Goal: Information Seeking & Learning: Learn about a topic

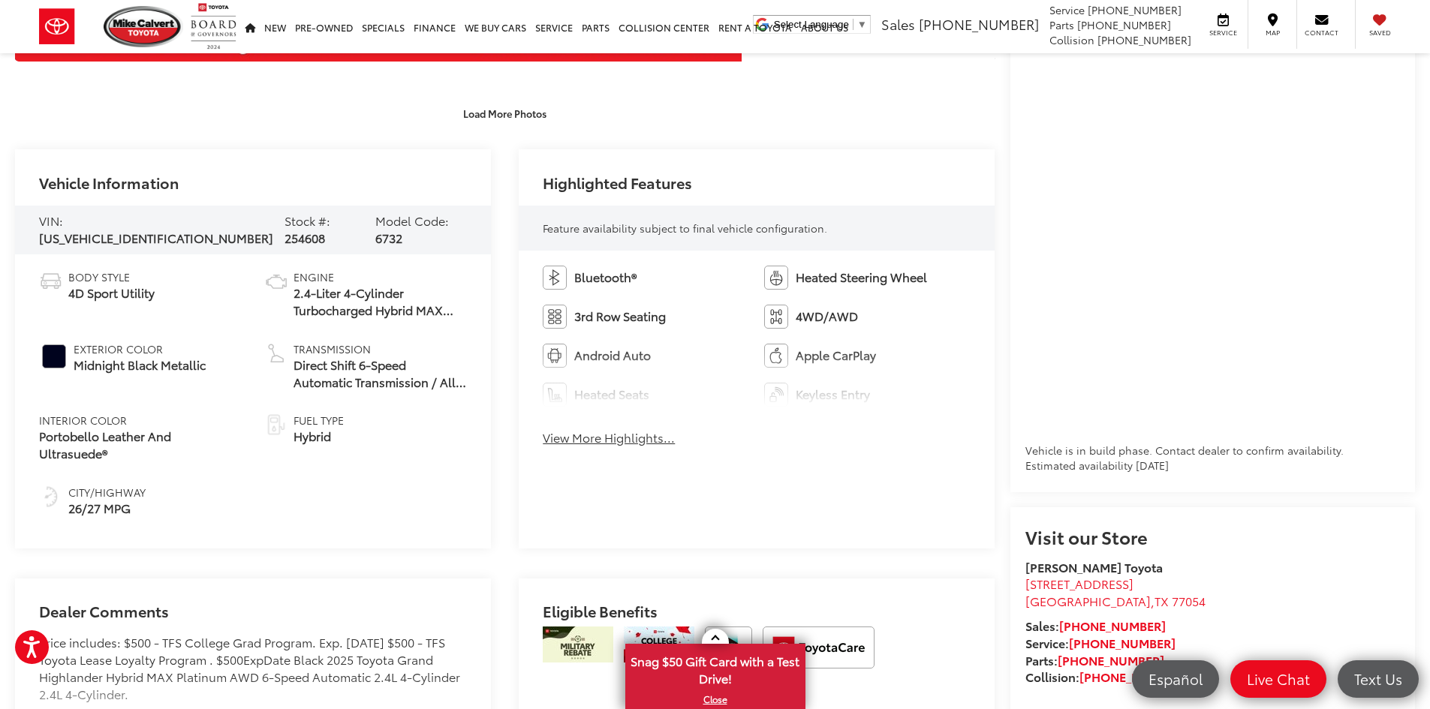
scroll to position [601, 0]
drag, startPoint x: 187, startPoint y: 230, endPoint x: 64, endPoint y: 234, distance: 123.2
click at [64, 234] on div "VIN: 5TDADAB53SS024168" at bounding box center [156, 230] width 234 height 35
copy div "5TDADAB53SS024168"
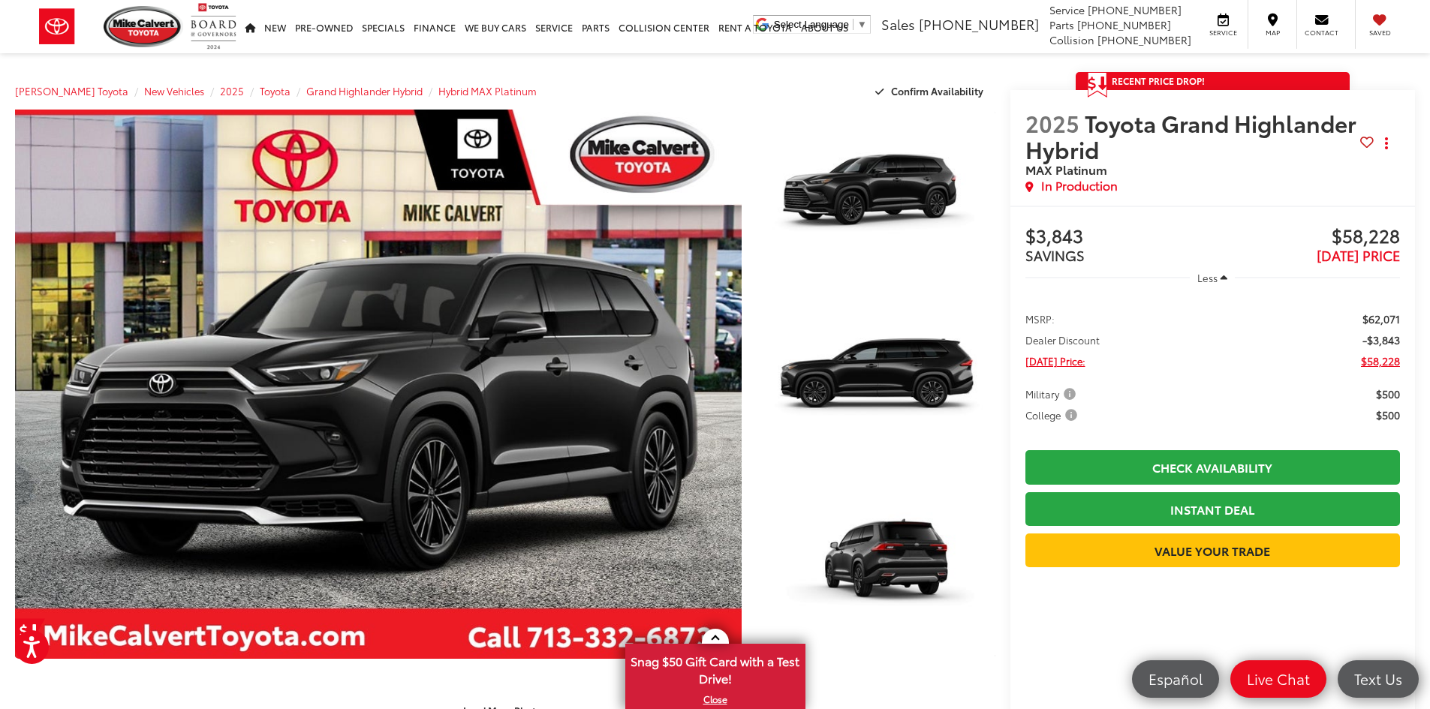
scroll to position [0, 0]
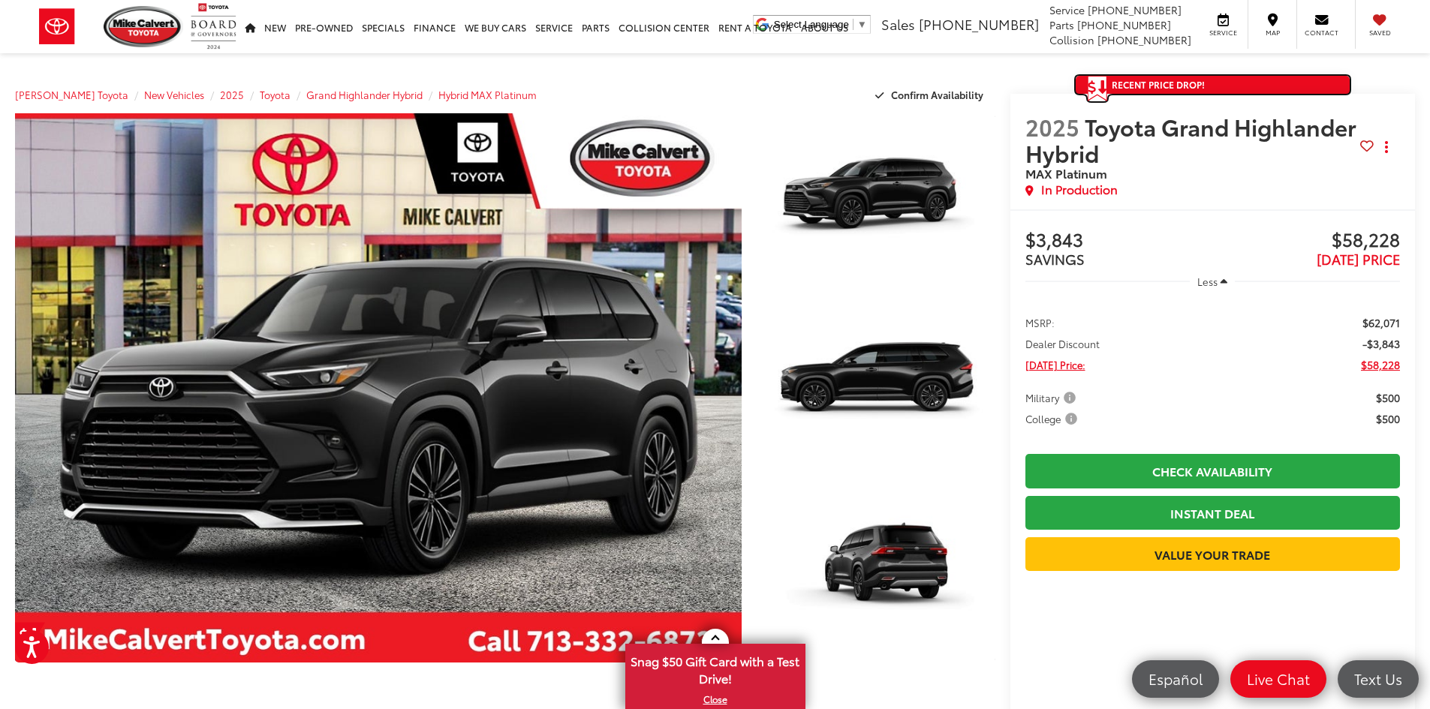
click at [1123, 83] on span "Recent Price Drop!" at bounding box center [1158, 84] width 93 height 13
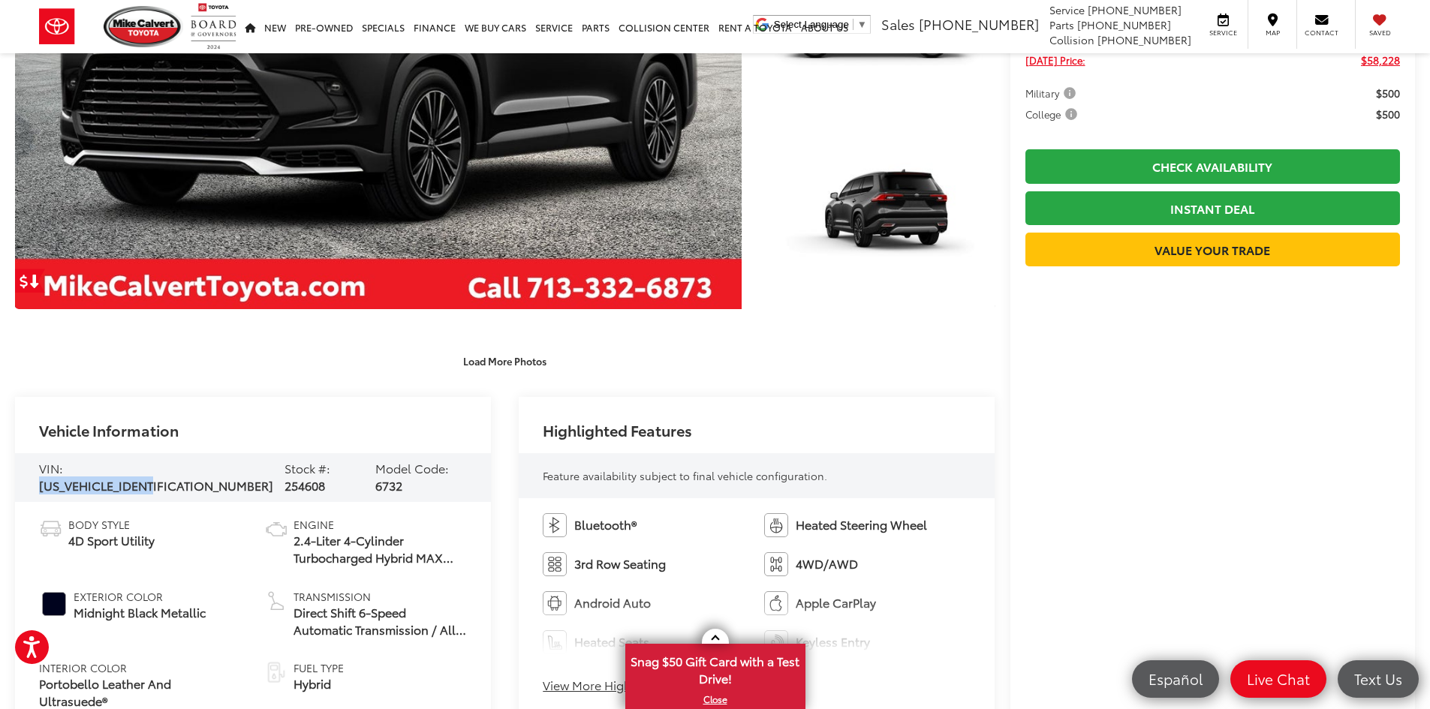
scroll to position [526, 0]
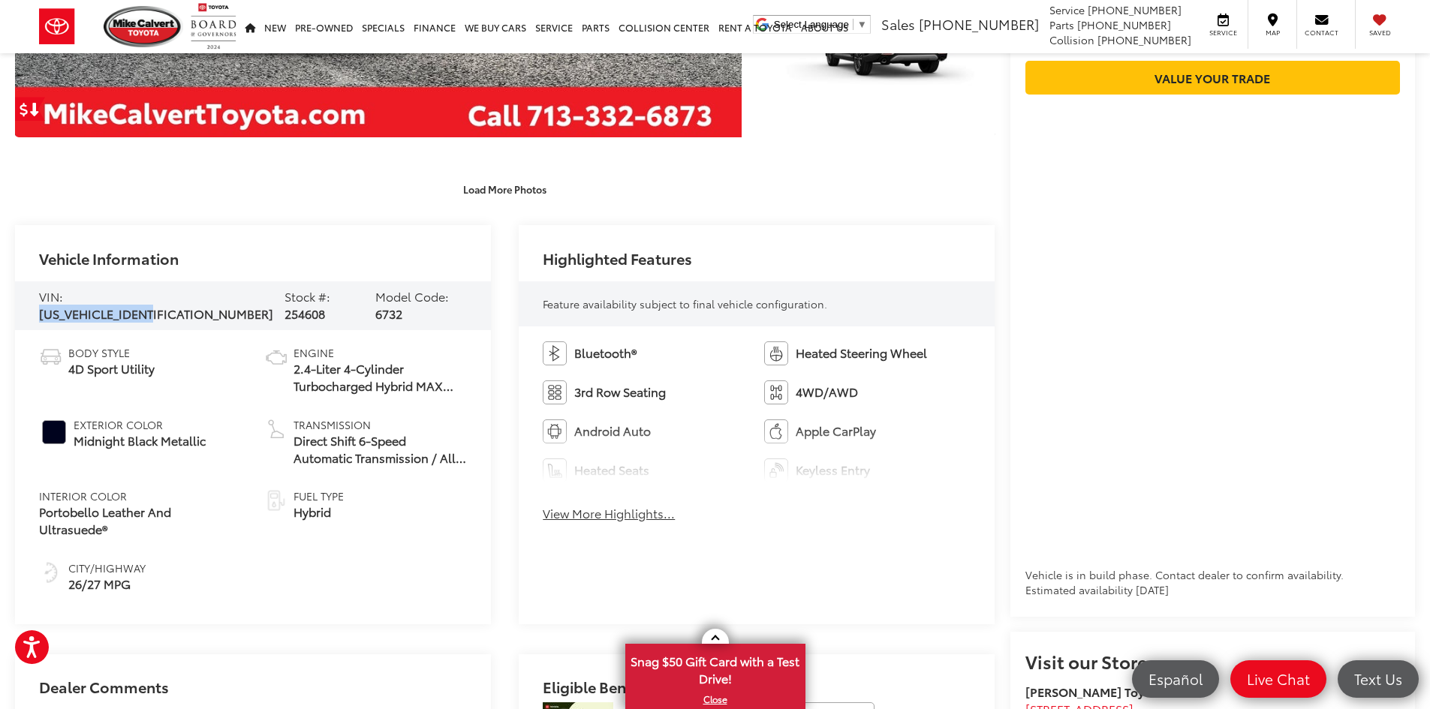
click at [581, 516] on button "View More Highlights..." at bounding box center [609, 513] width 132 height 17
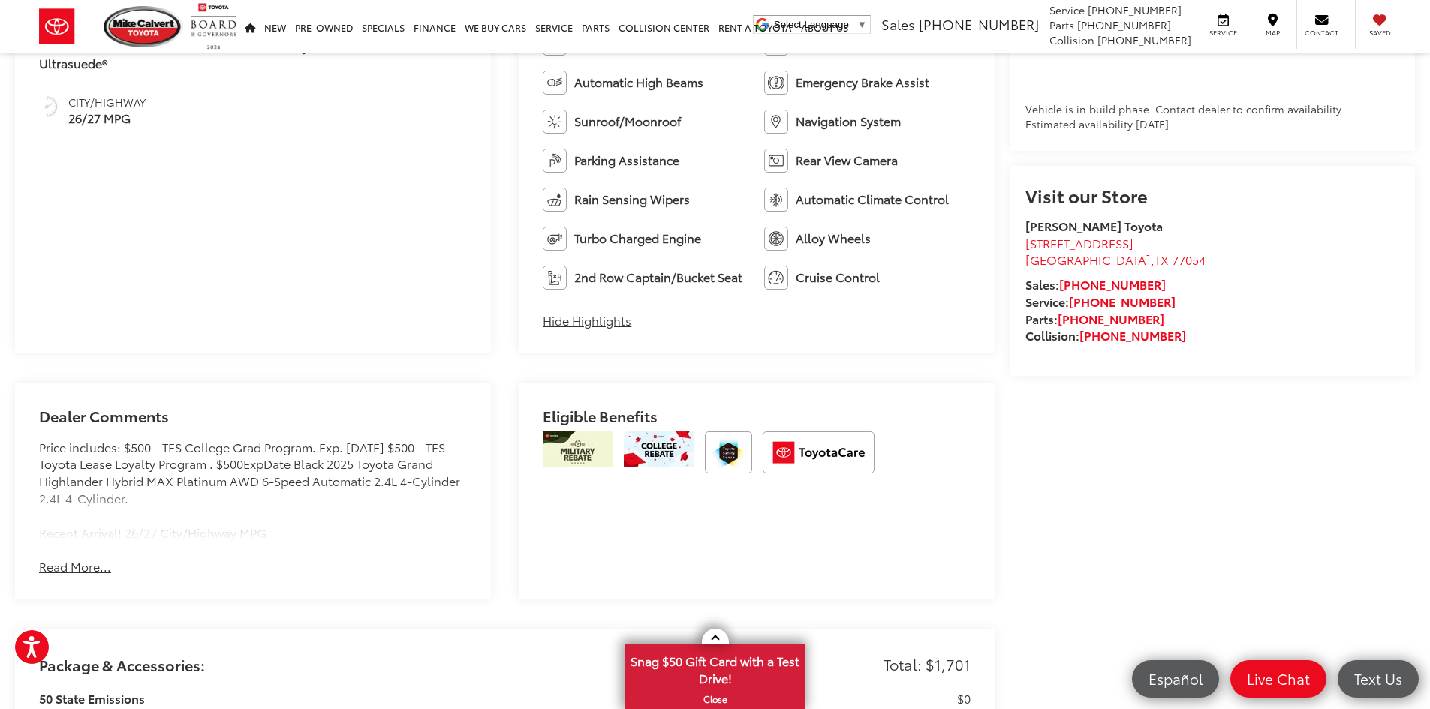
scroll to position [1126, 0]
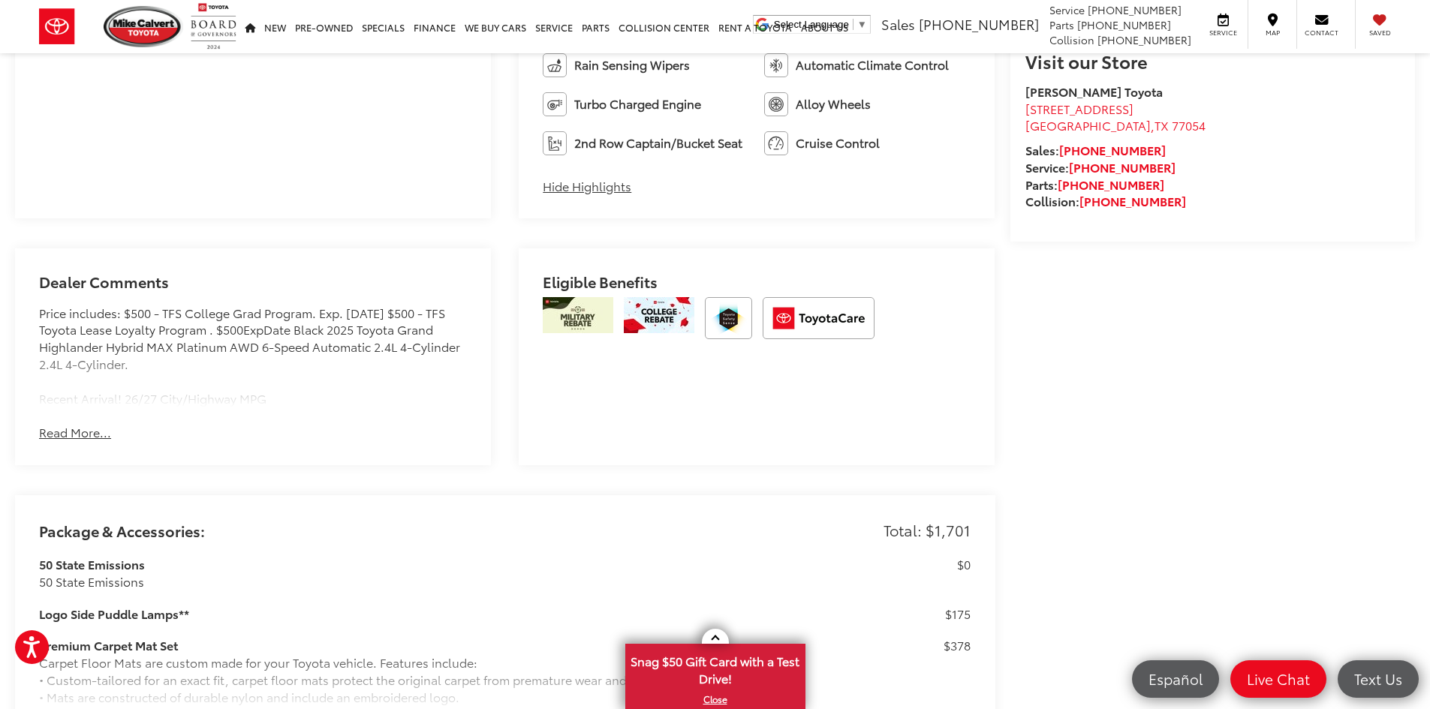
click at [89, 429] on button "Read More..." at bounding box center [75, 432] width 72 height 17
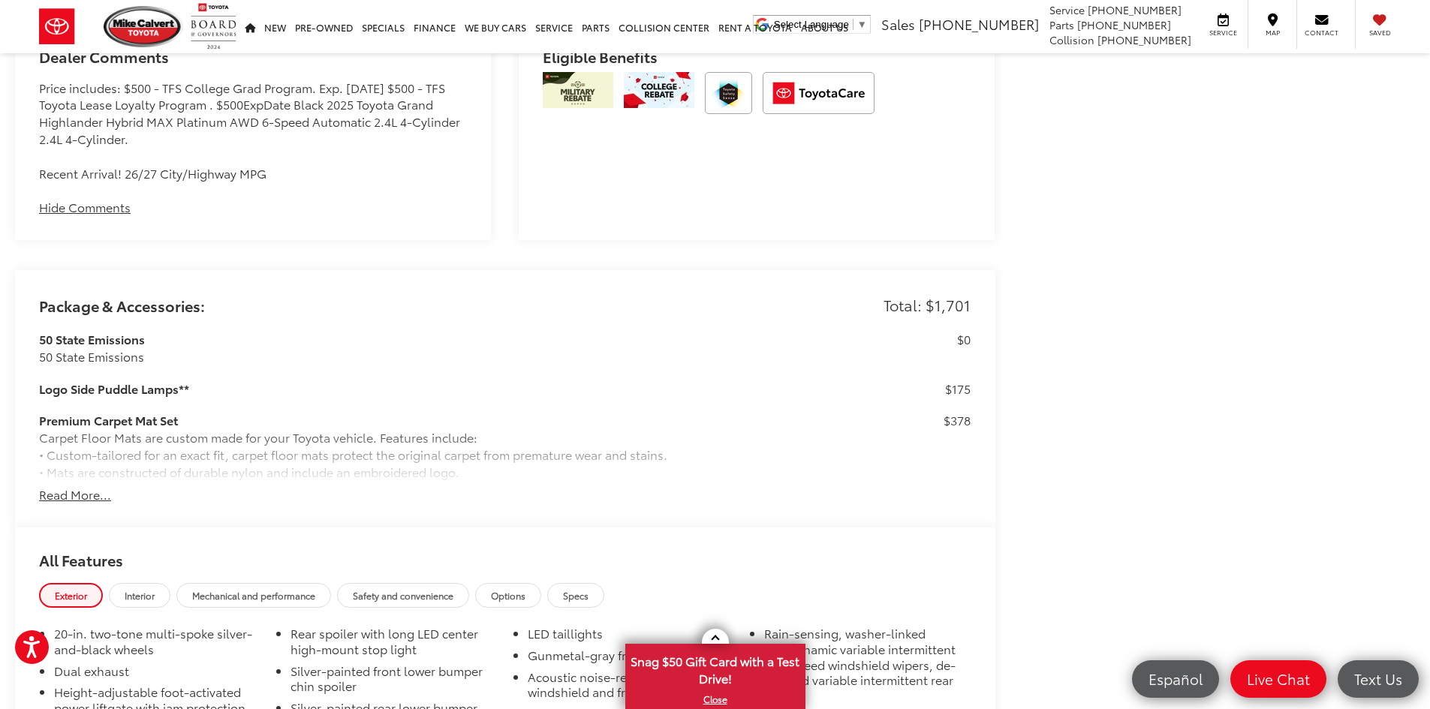
click at [73, 496] on button "Read More..." at bounding box center [75, 494] width 72 height 17
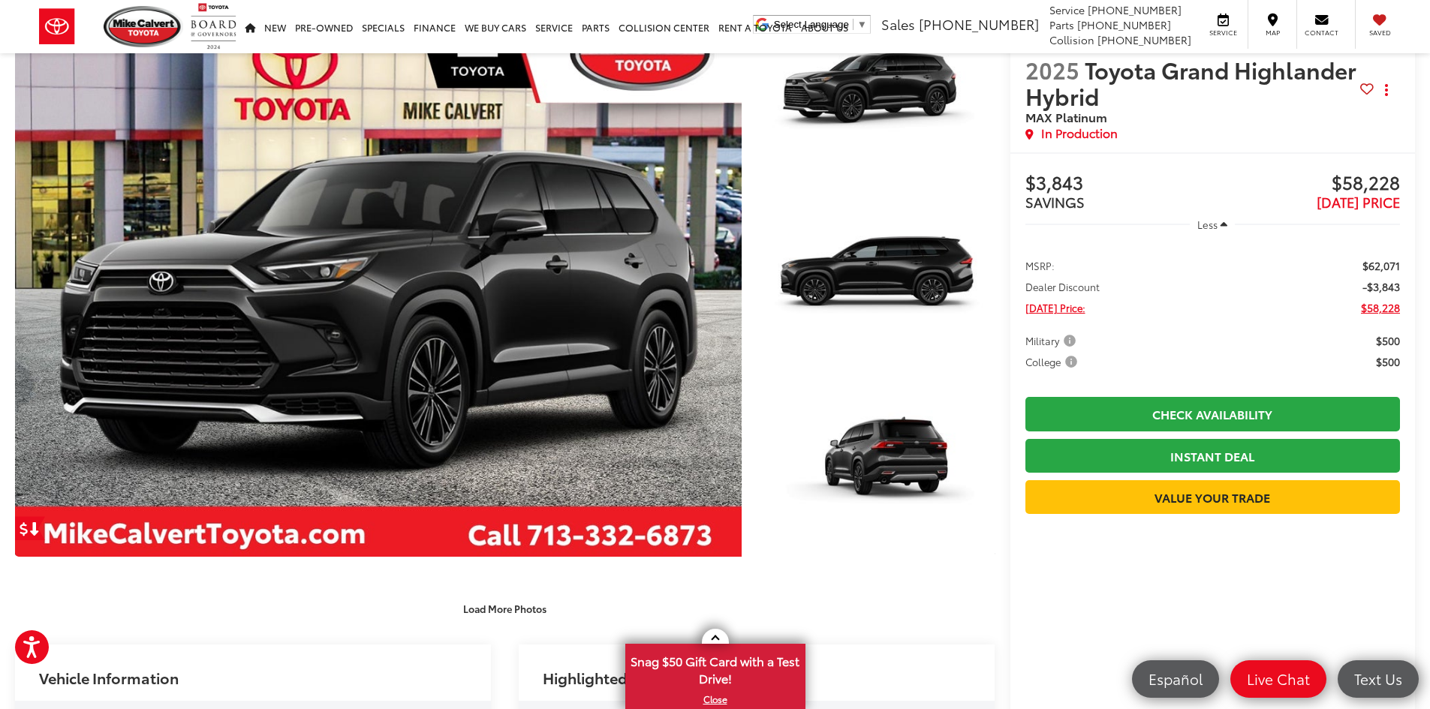
scroll to position [0, 0]
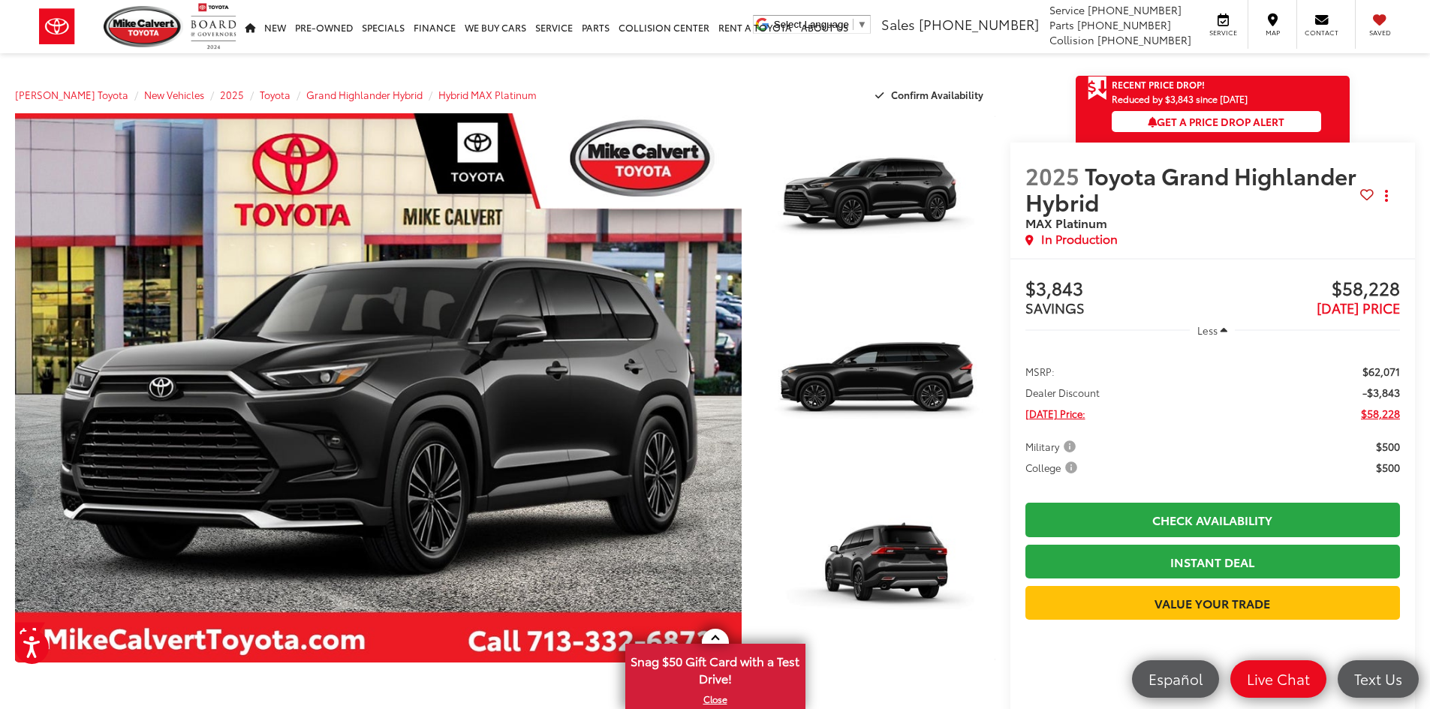
click at [1383, 411] on span "$58,228" at bounding box center [1380, 413] width 39 height 15
click at [1383, 416] on span "$58,228" at bounding box center [1380, 413] width 39 height 15
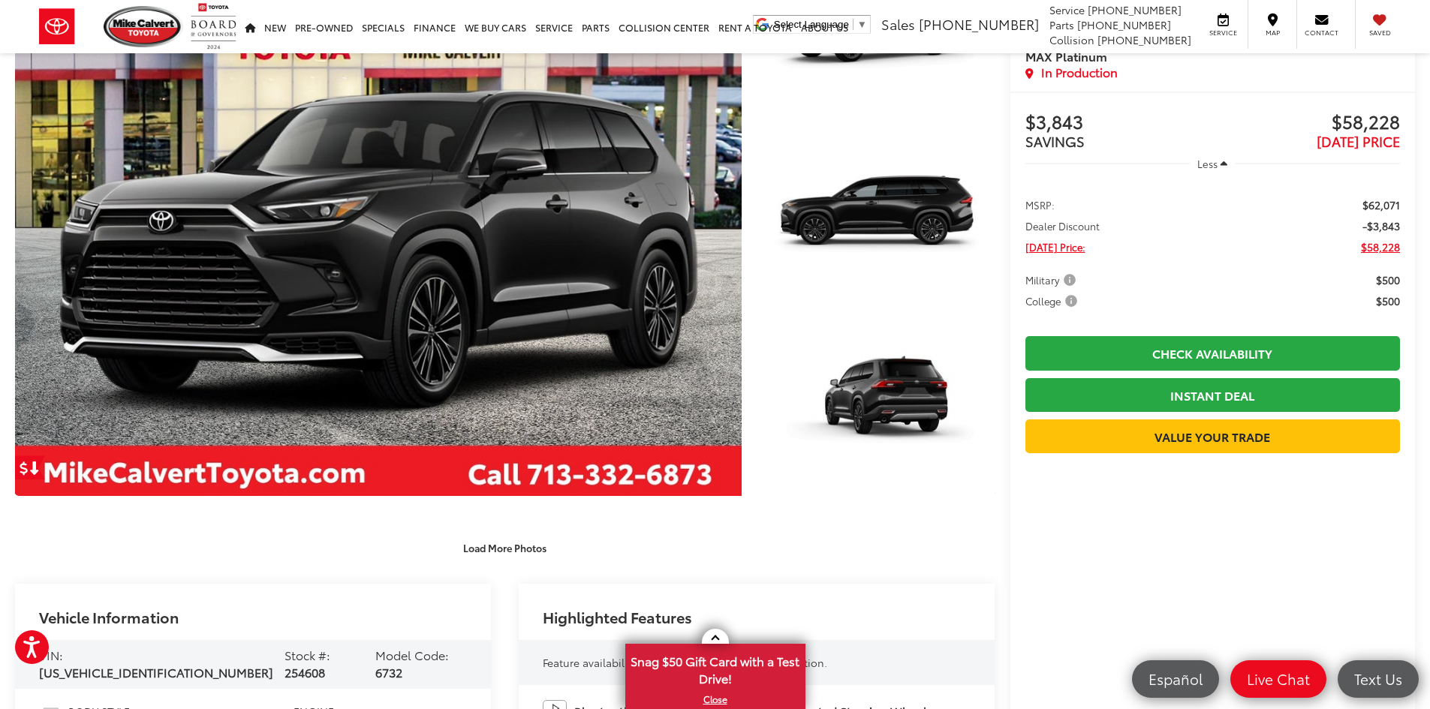
scroll to position [75, 0]
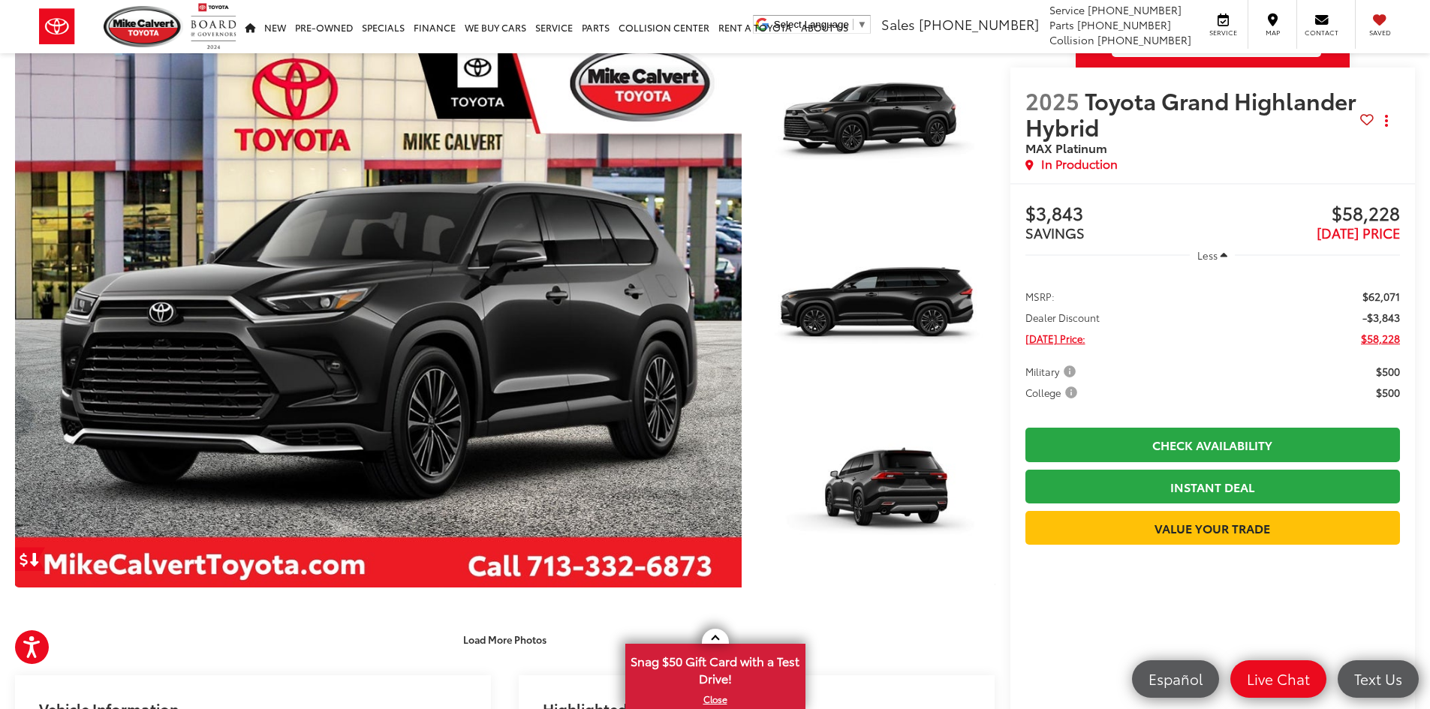
click at [1074, 374] on span "Military" at bounding box center [1052, 371] width 53 height 15
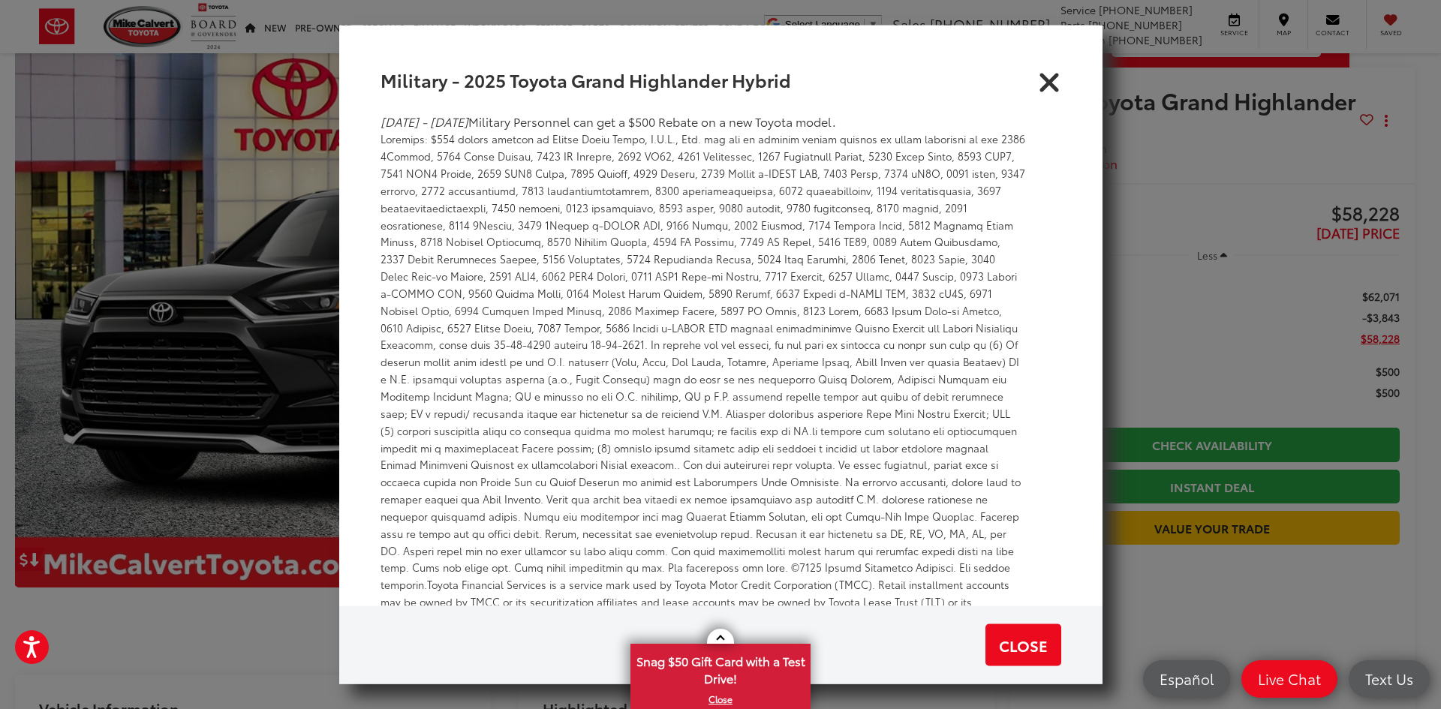
click at [1052, 82] on icon "Close" at bounding box center [1050, 79] width 24 height 24
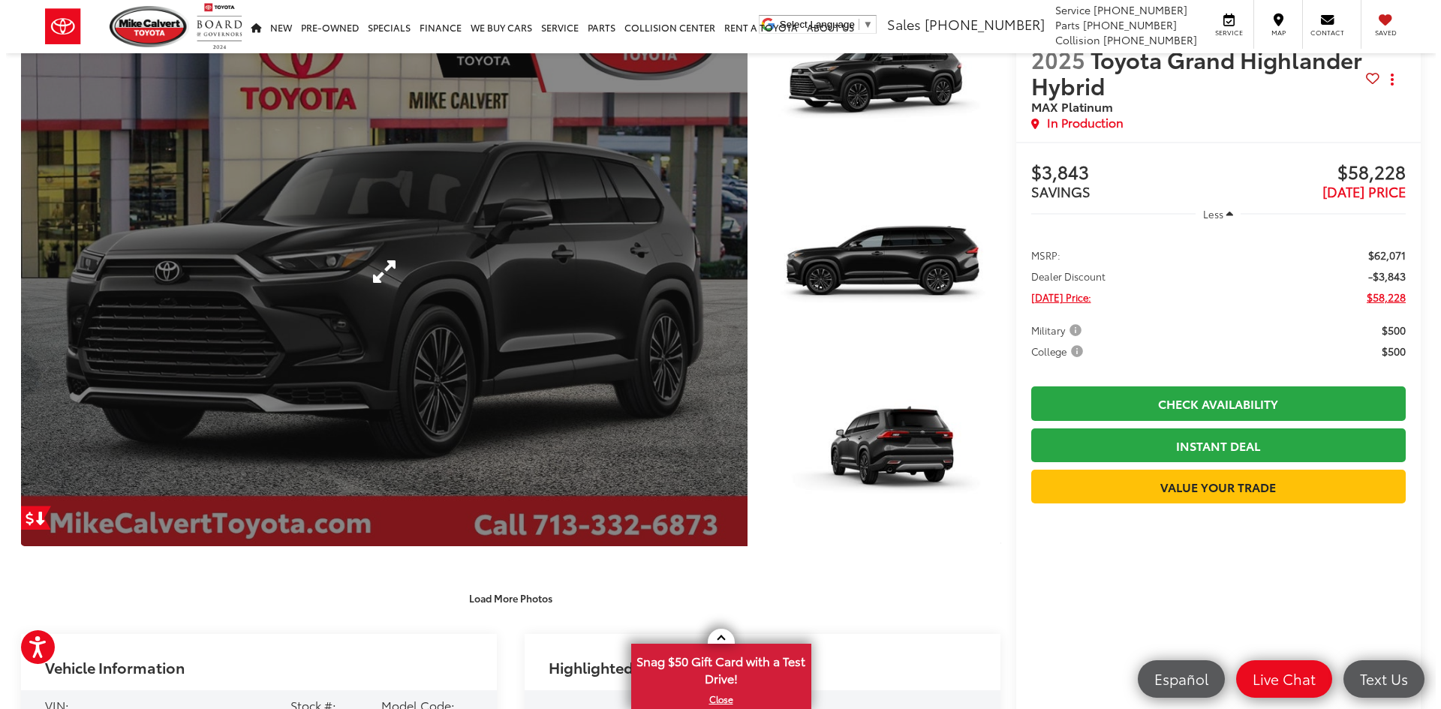
scroll to position [0, 0]
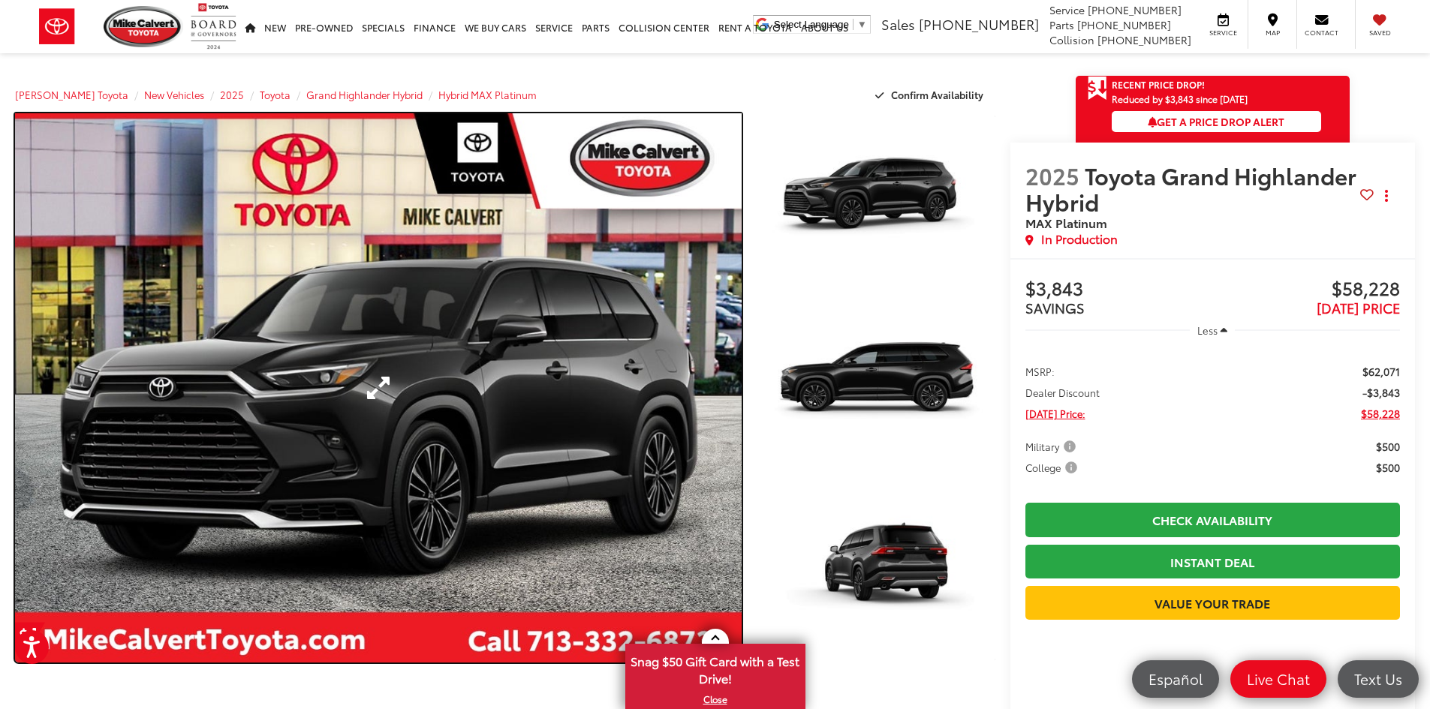
click at [384, 393] on link "Expand Photo 0" at bounding box center [378, 388] width 727 height 550
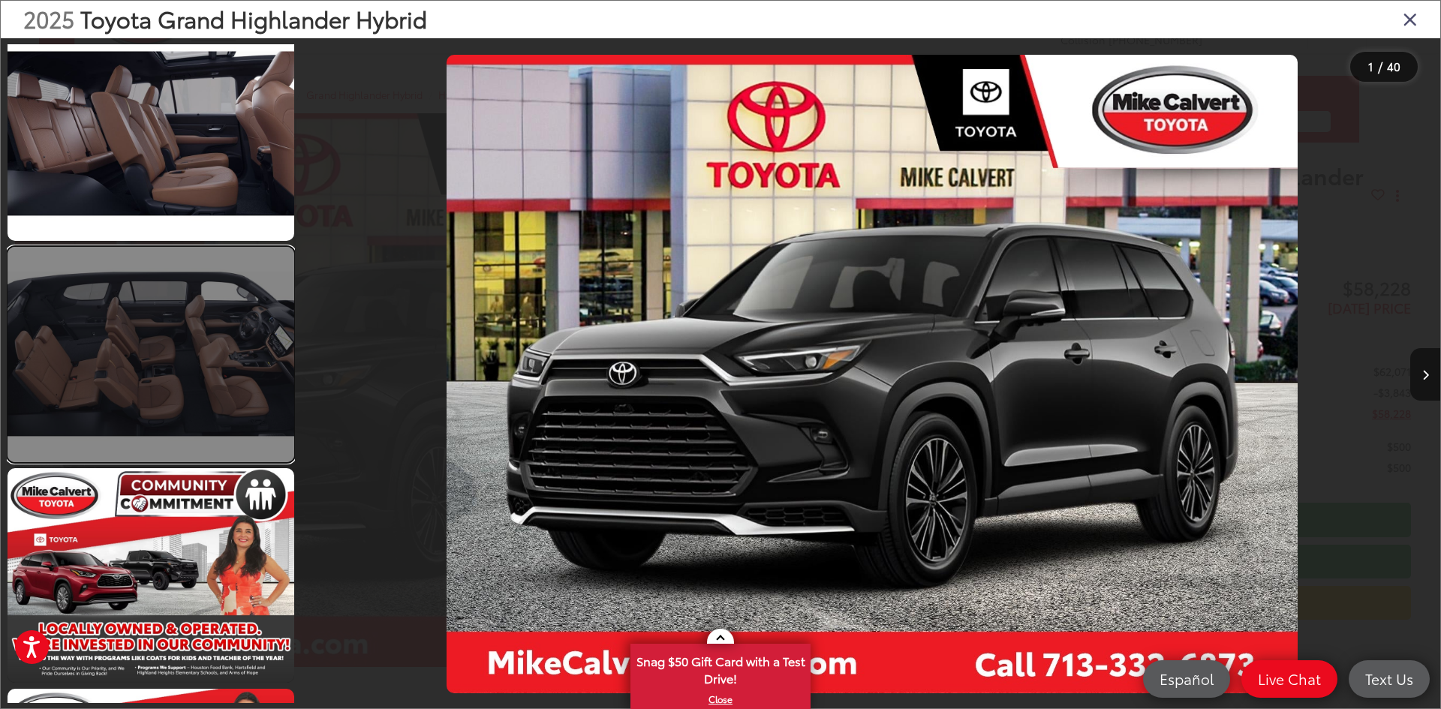
click at [190, 303] on link at bounding box center [151, 354] width 287 height 215
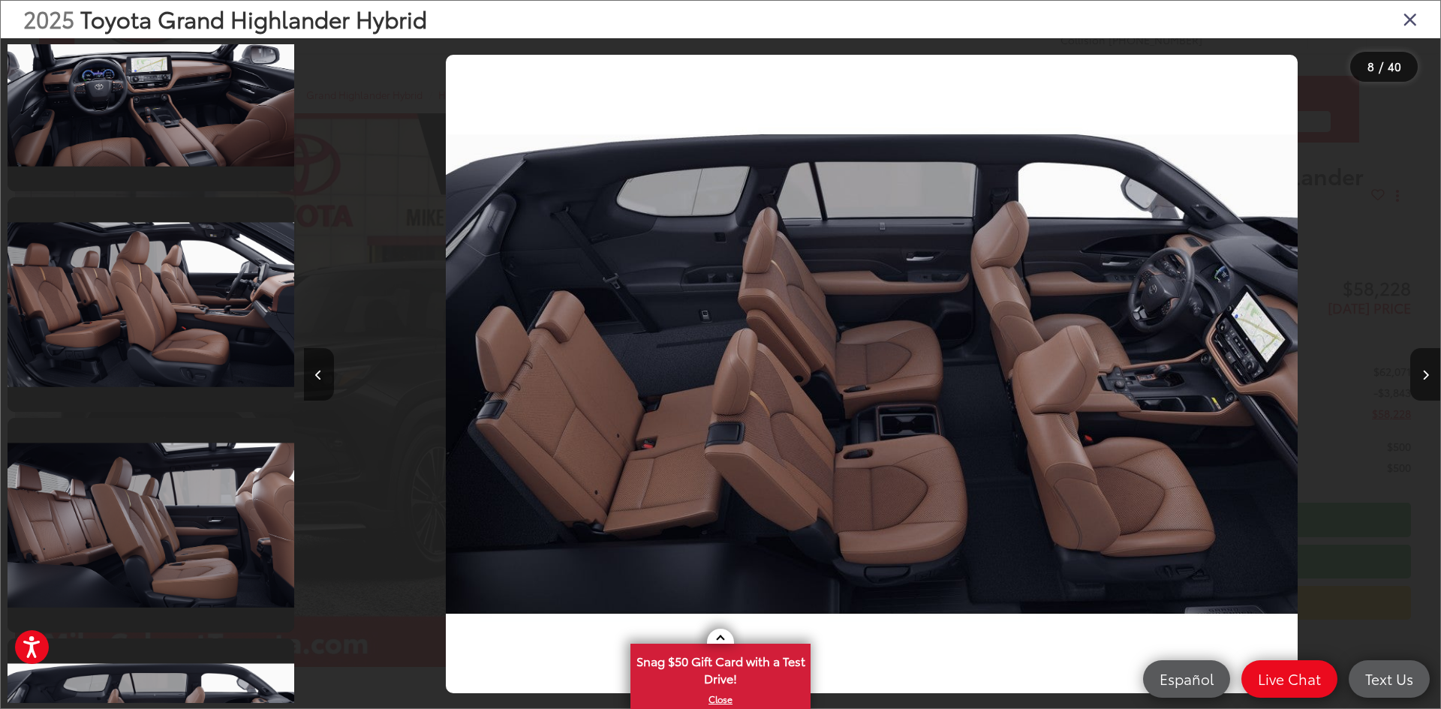
scroll to position [8178, 0]
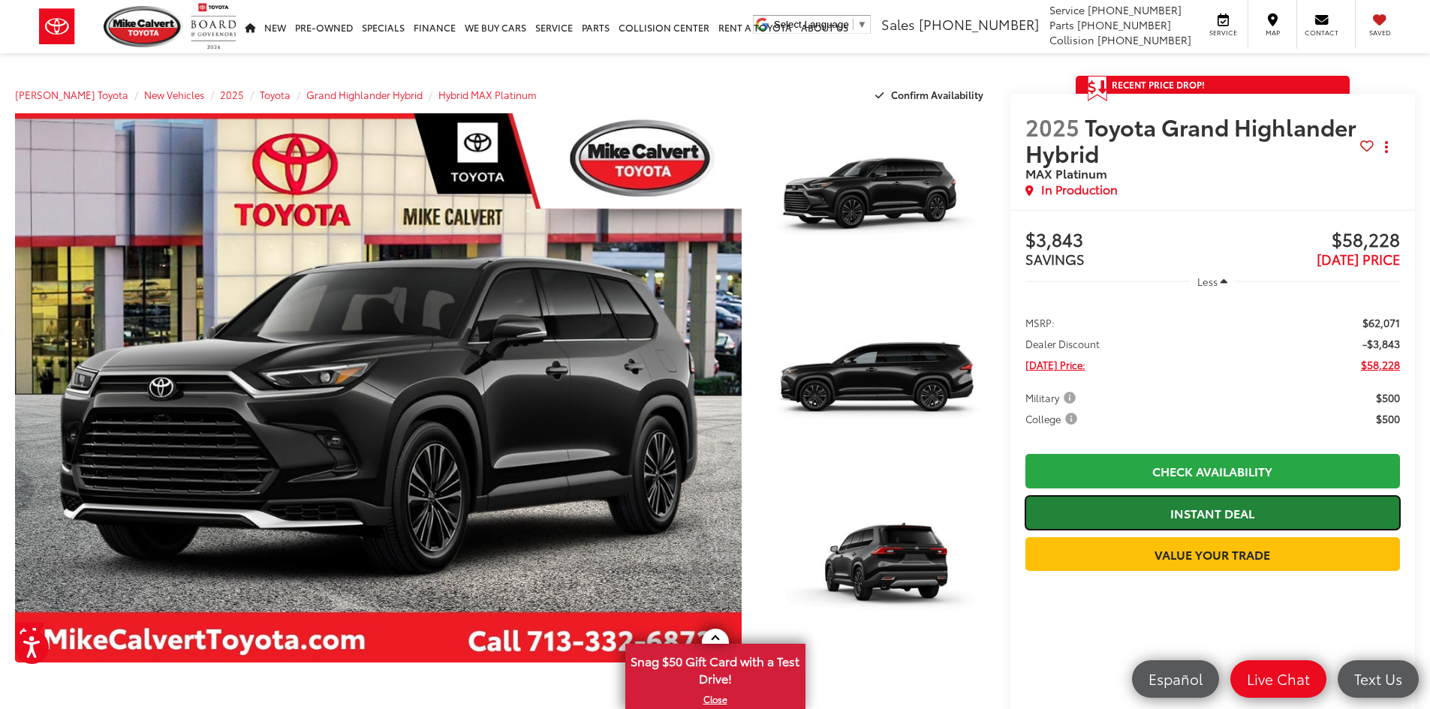
click at [1205, 500] on link "Instant Deal" at bounding box center [1213, 513] width 375 height 34
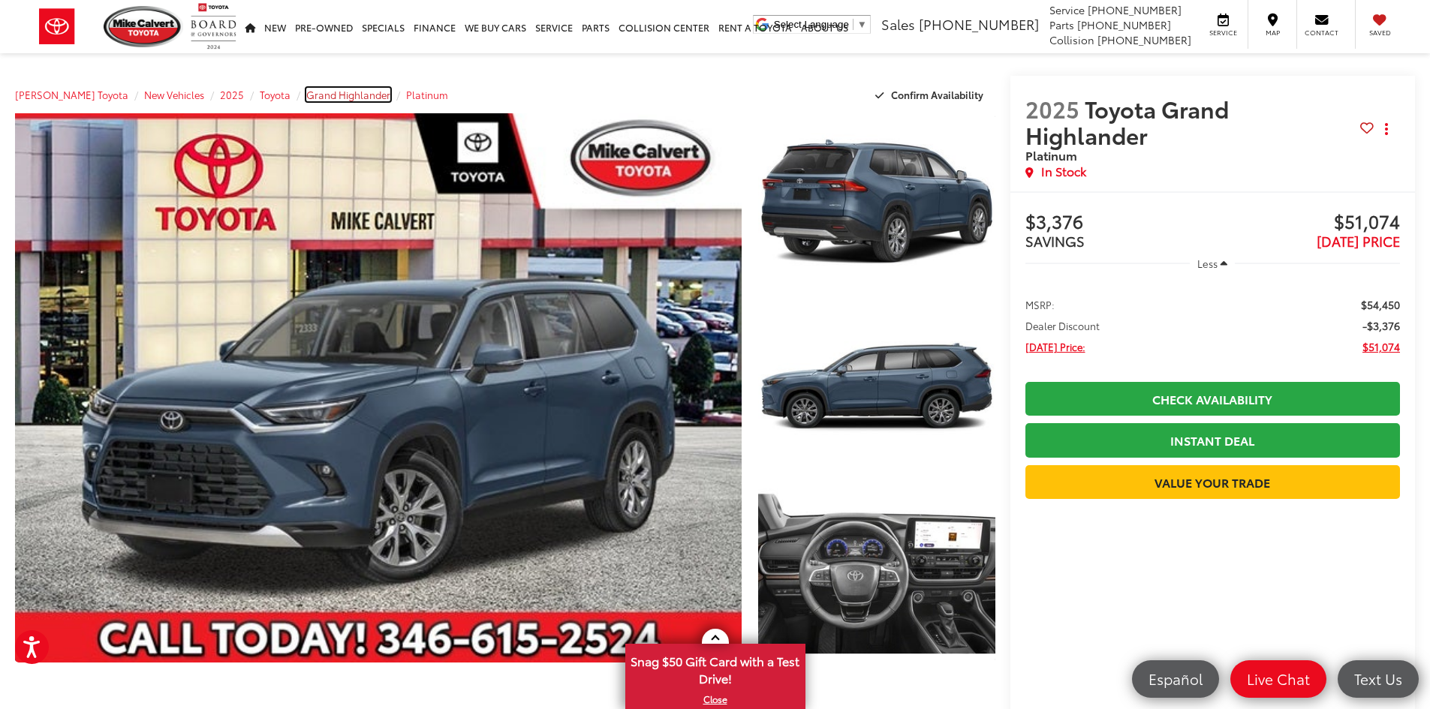
click at [329, 93] on span "Grand Highlander" at bounding box center [348, 95] width 84 height 14
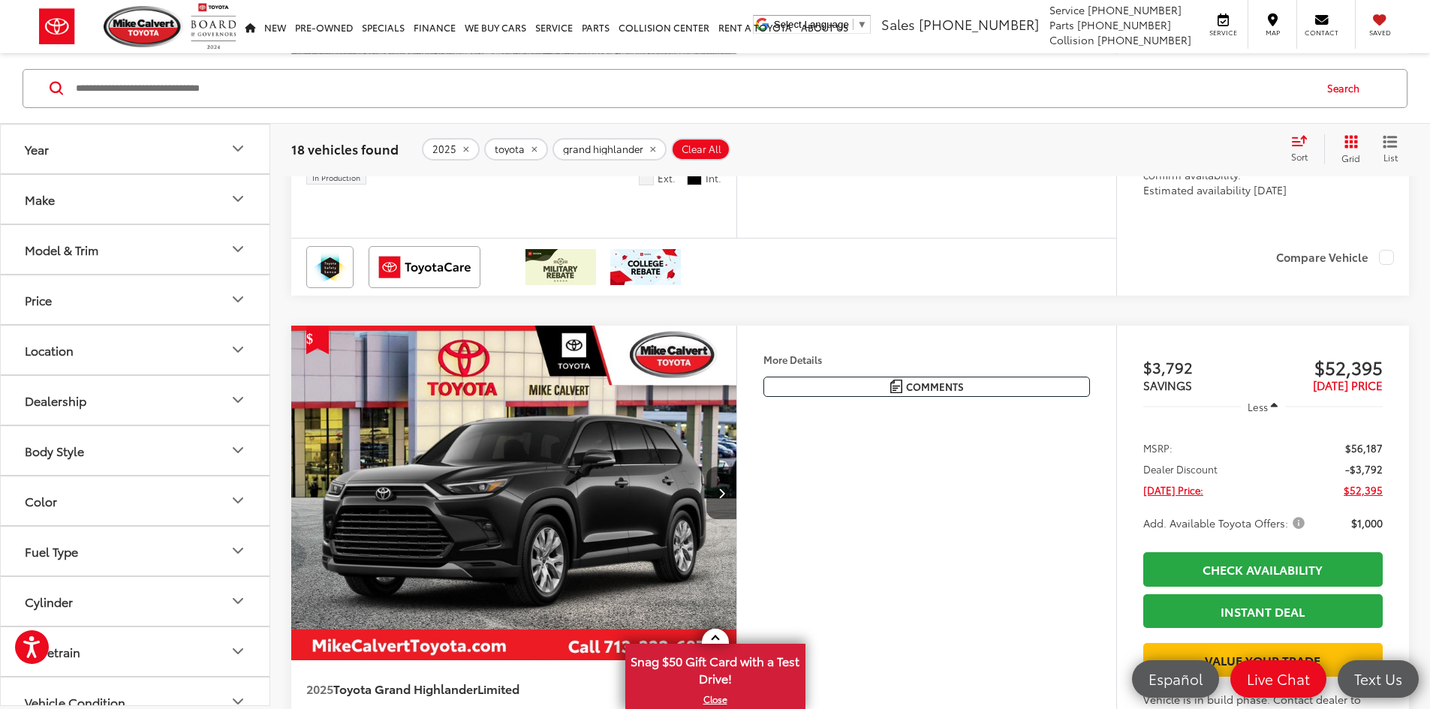
scroll to position [4129, 0]
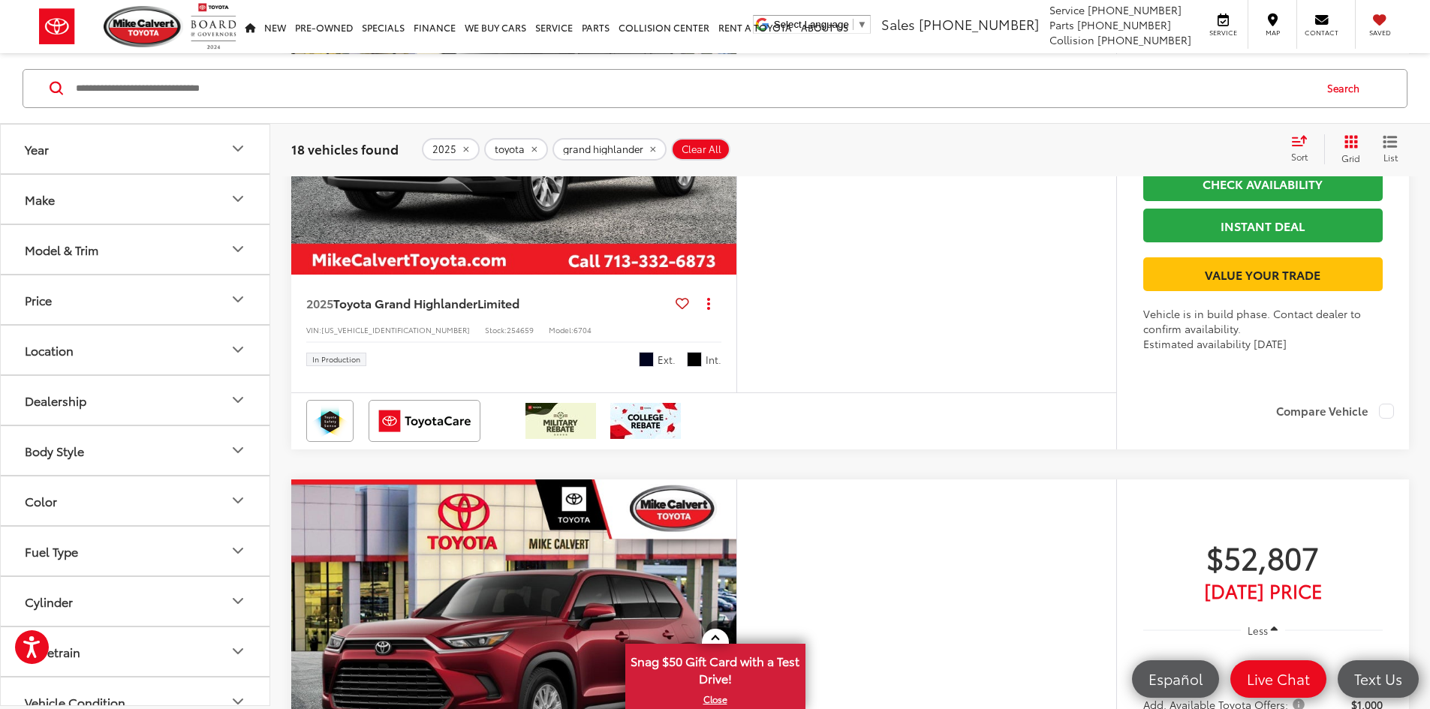
click at [142, 255] on button "Model & Trim" at bounding box center [136, 248] width 270 height 49
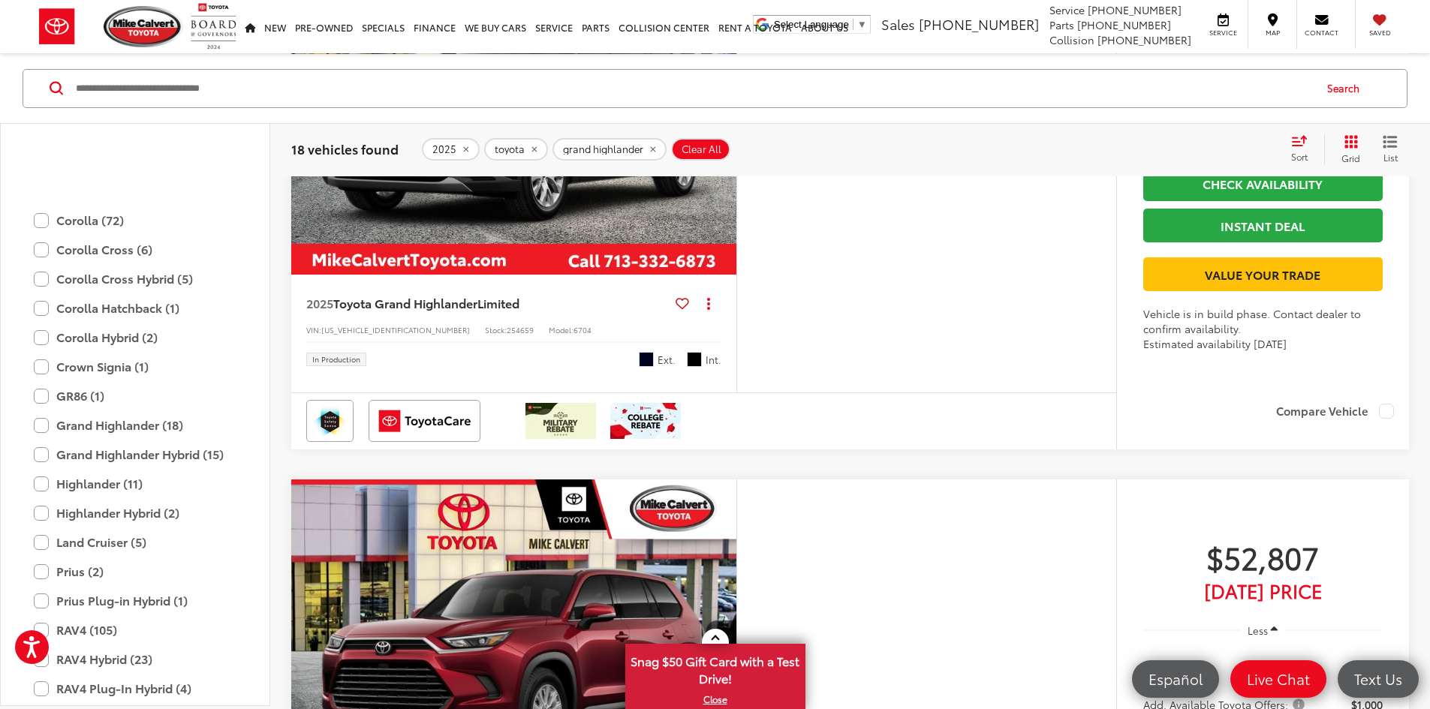
scroll to position [517, 0]
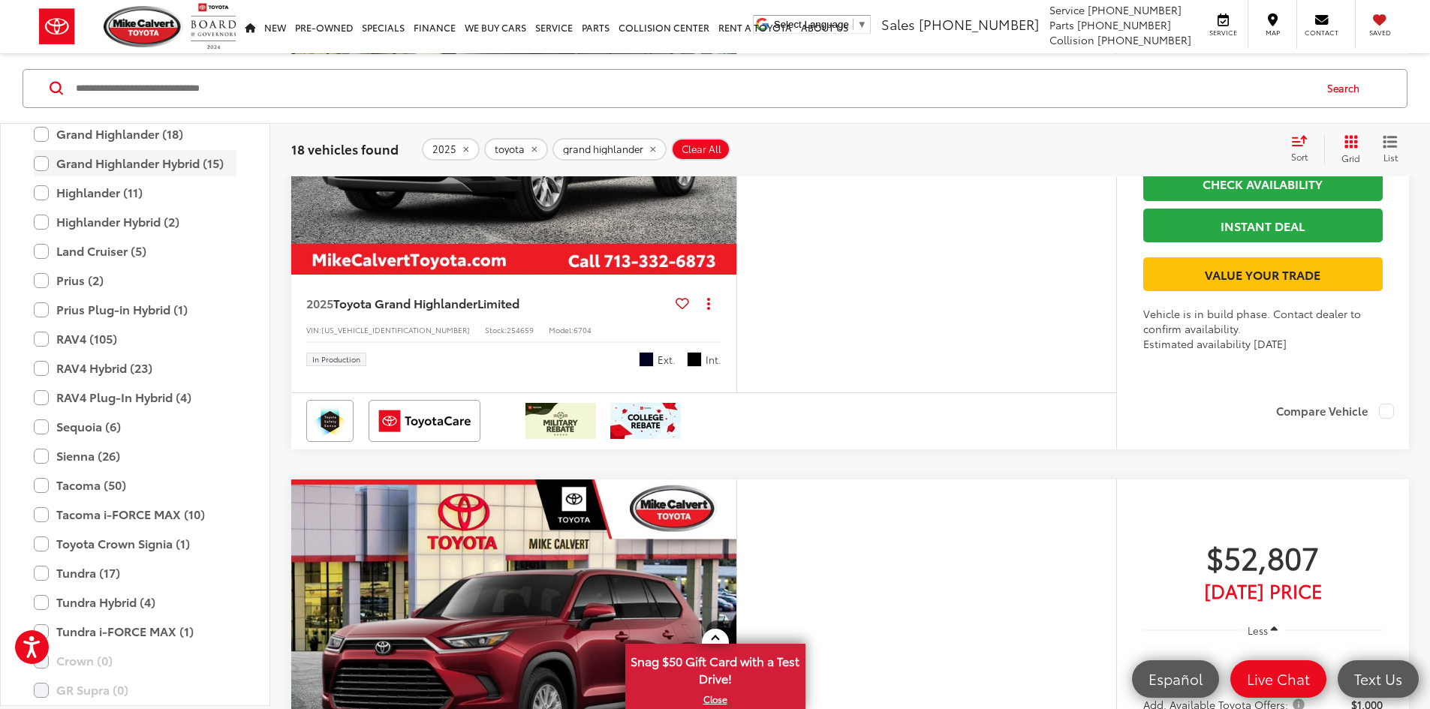
click at [137, 171] on label "Grand Highlander Hybrid (15)" at bounding box center [135, 163] width 203 height 26
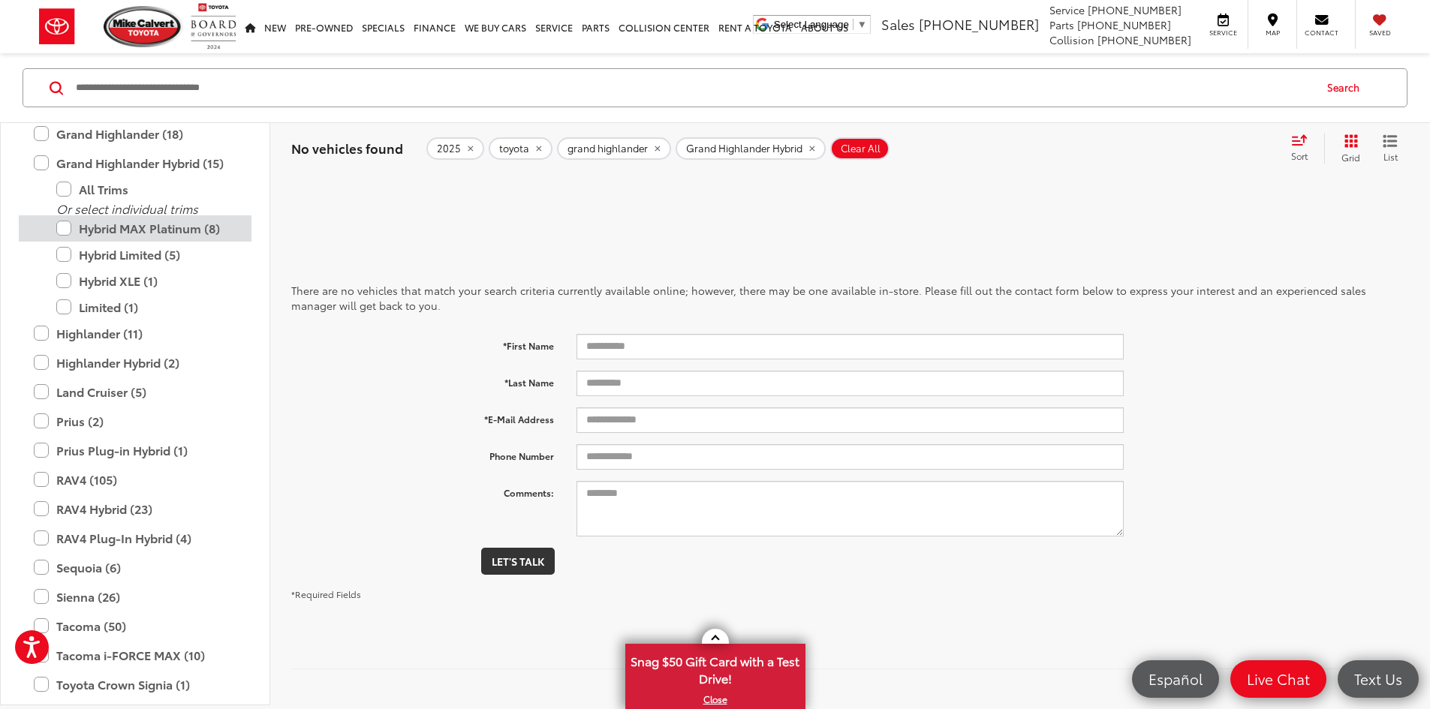
click at [107, 232] on label "Hybrid MAX Platinum (8)" at bounding box center [146, 228] width 180 height 26
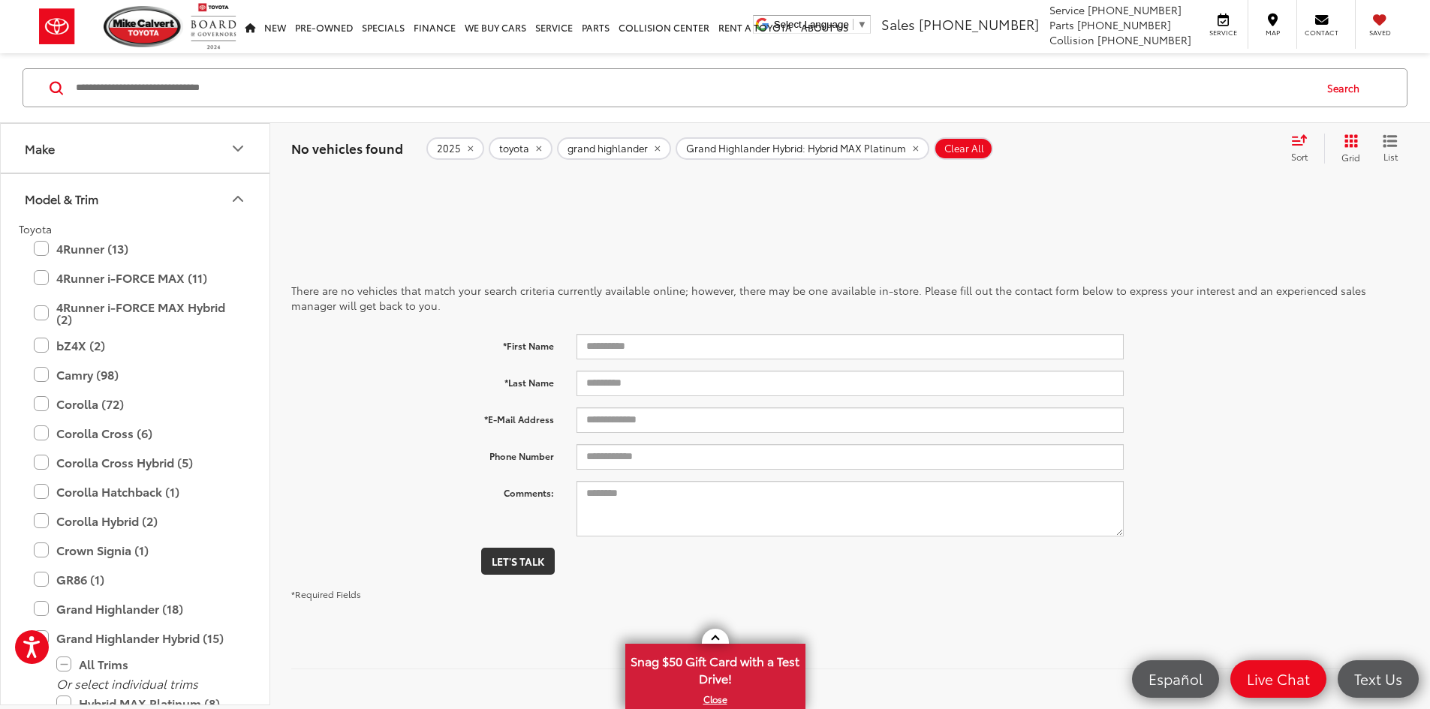
click at [652, 148] on icon "remove grand%20highlander" at bounding box center [657, 148] width 10 height 9
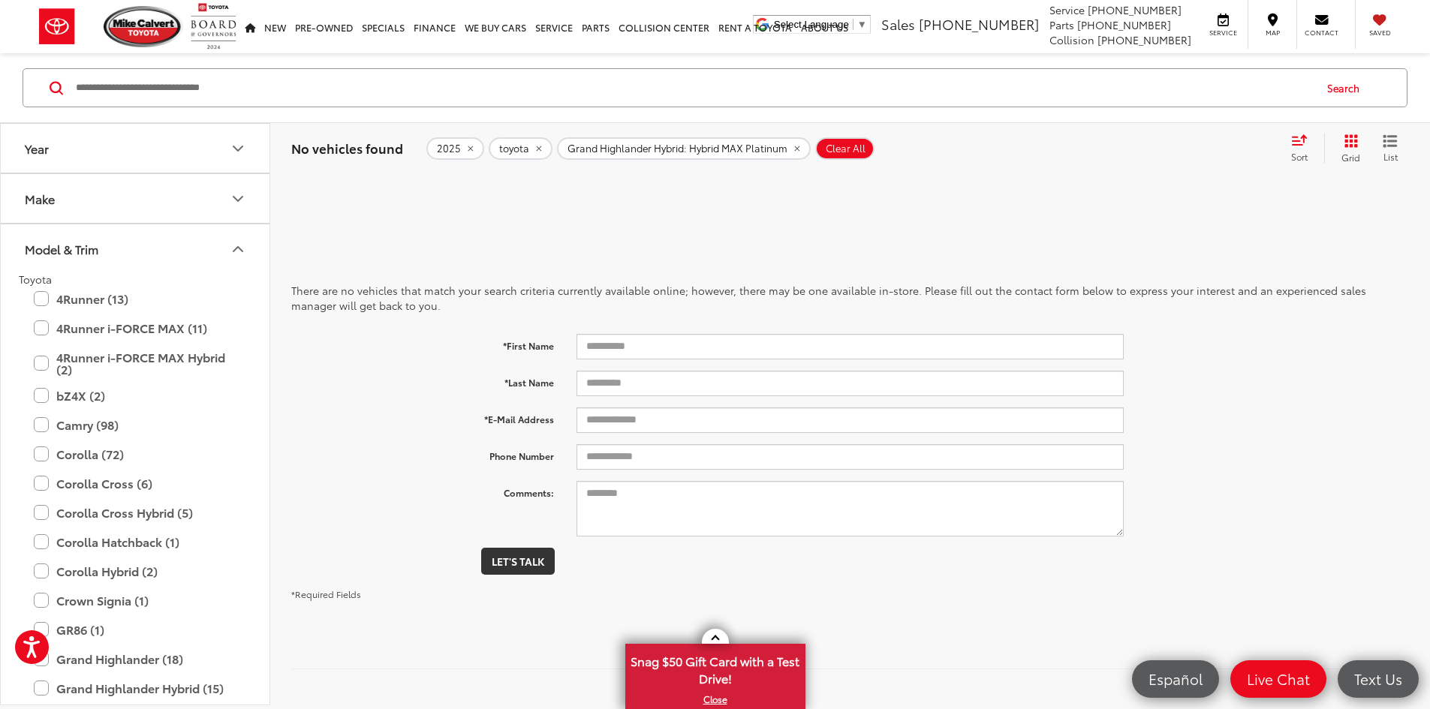
click at [533, 148] on button "toyota" at bounding box center [521, 148] width 64 height 23
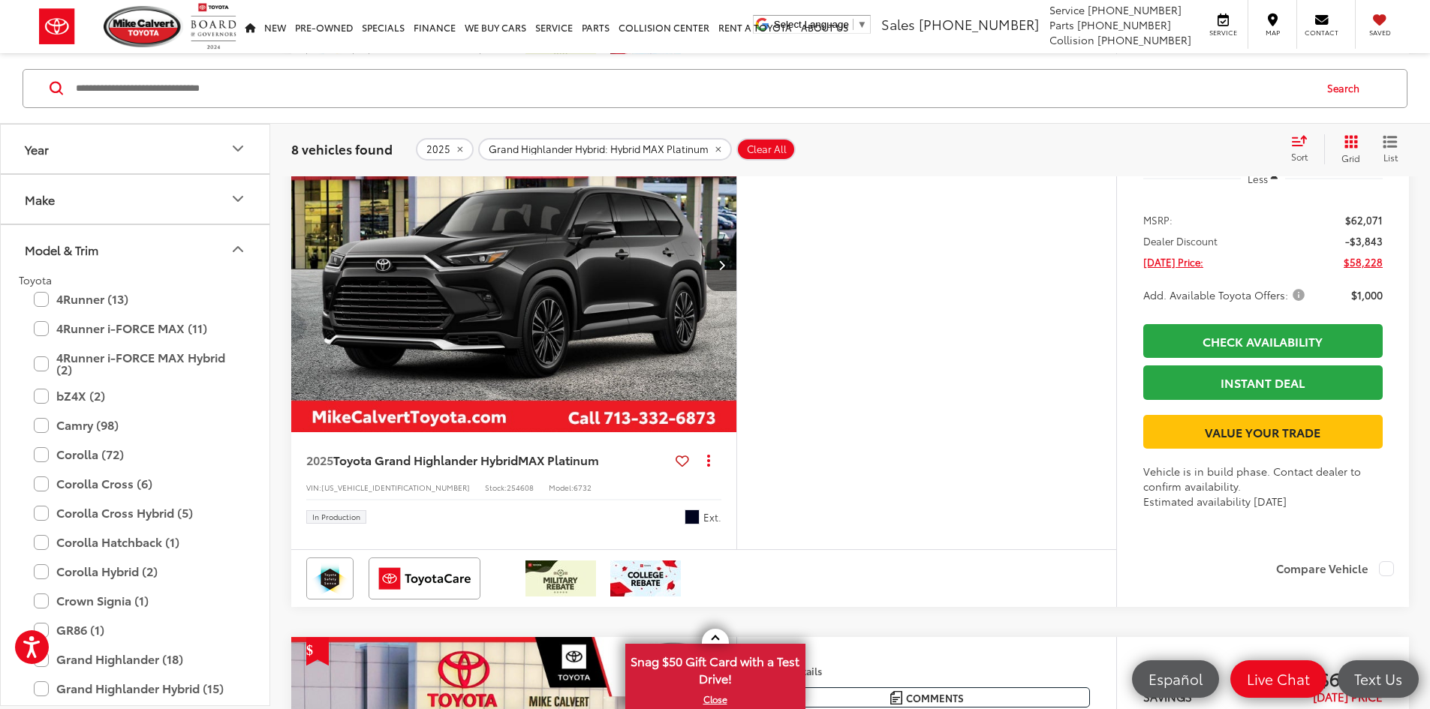
scroll to position [901, 0]
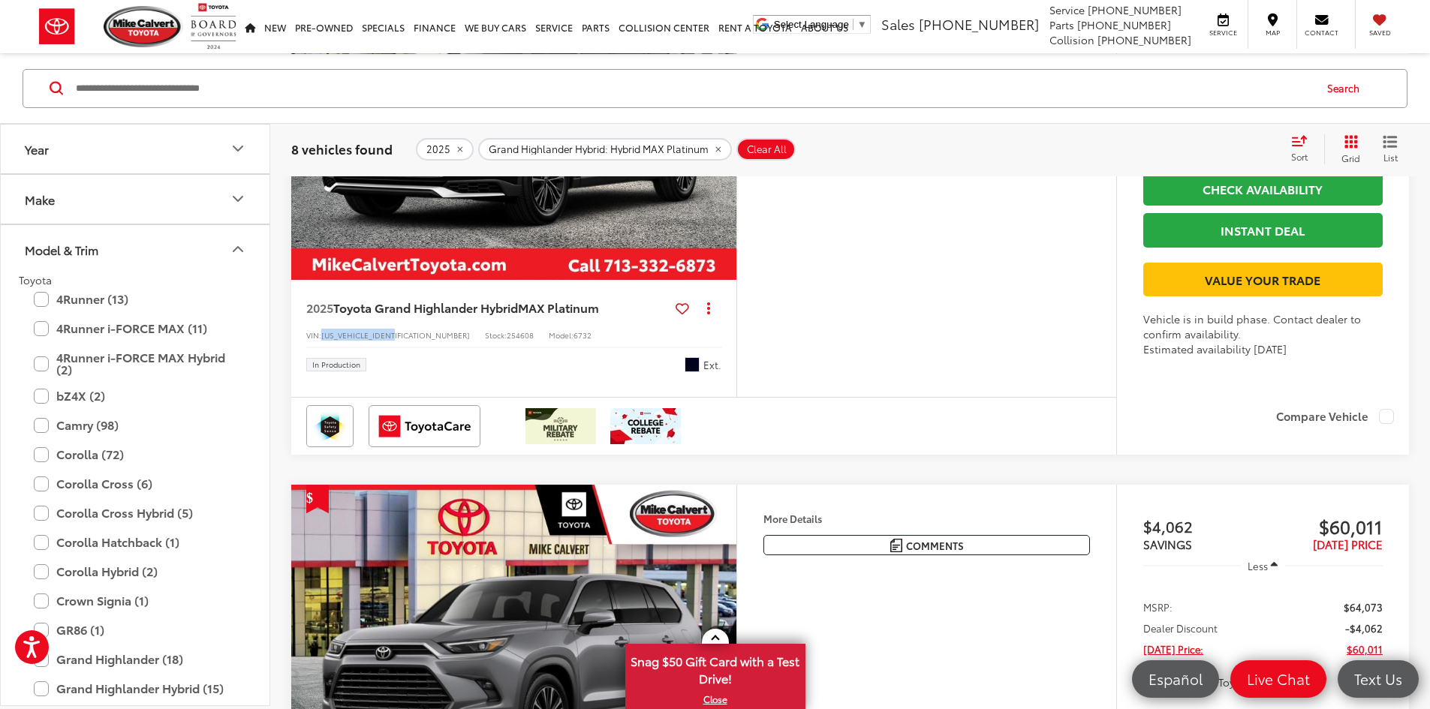
drag, startPoint x: 401, startPoint y: 519, endPoint x: 324, endPoint y: 520, distance: 77.3
click at [324, 339] on div "VIN: 5TDADAB53SS024168 Stock: 254608 Model: 6732" at bounding box center [513, 334] width 415 height 11
copy span "5TDADAB53SS024168"
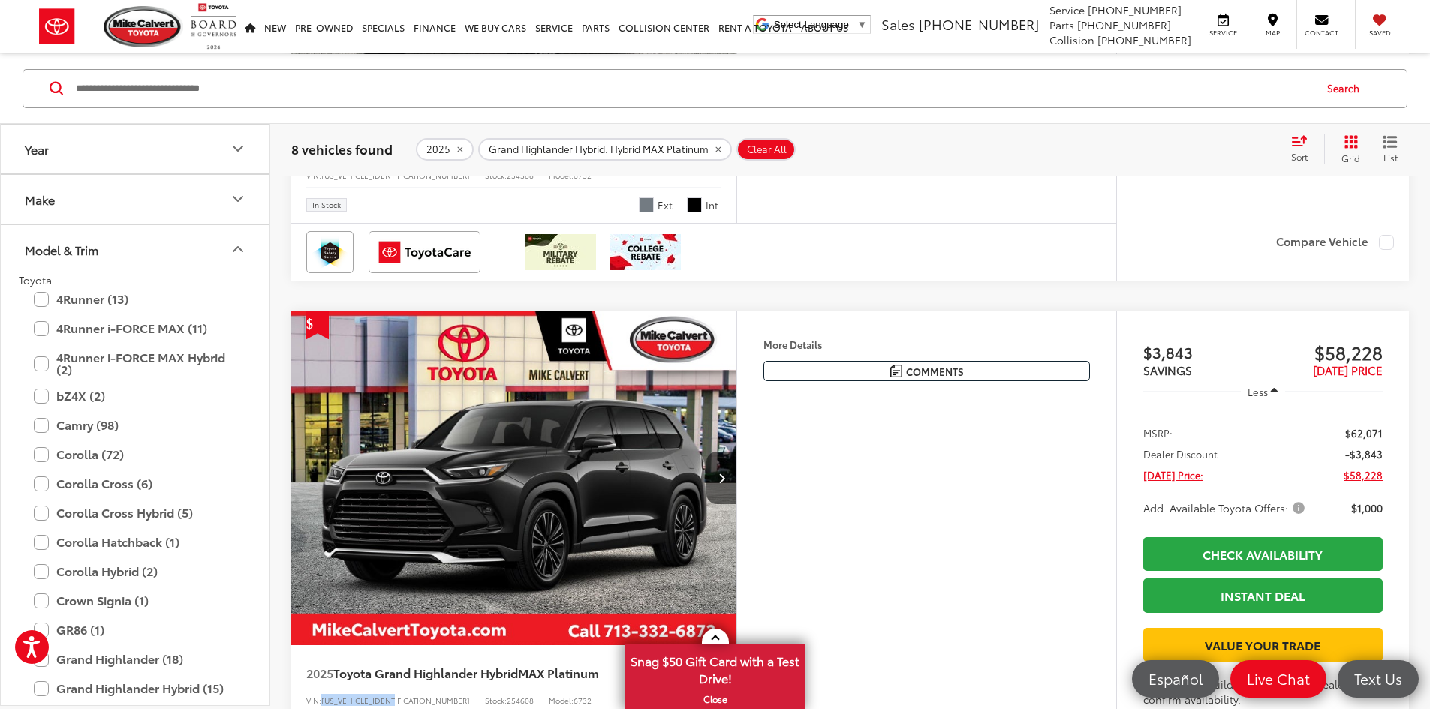
scroll to position [450, 0]
